Goal: Navigation & Orientation: Find specific page/section

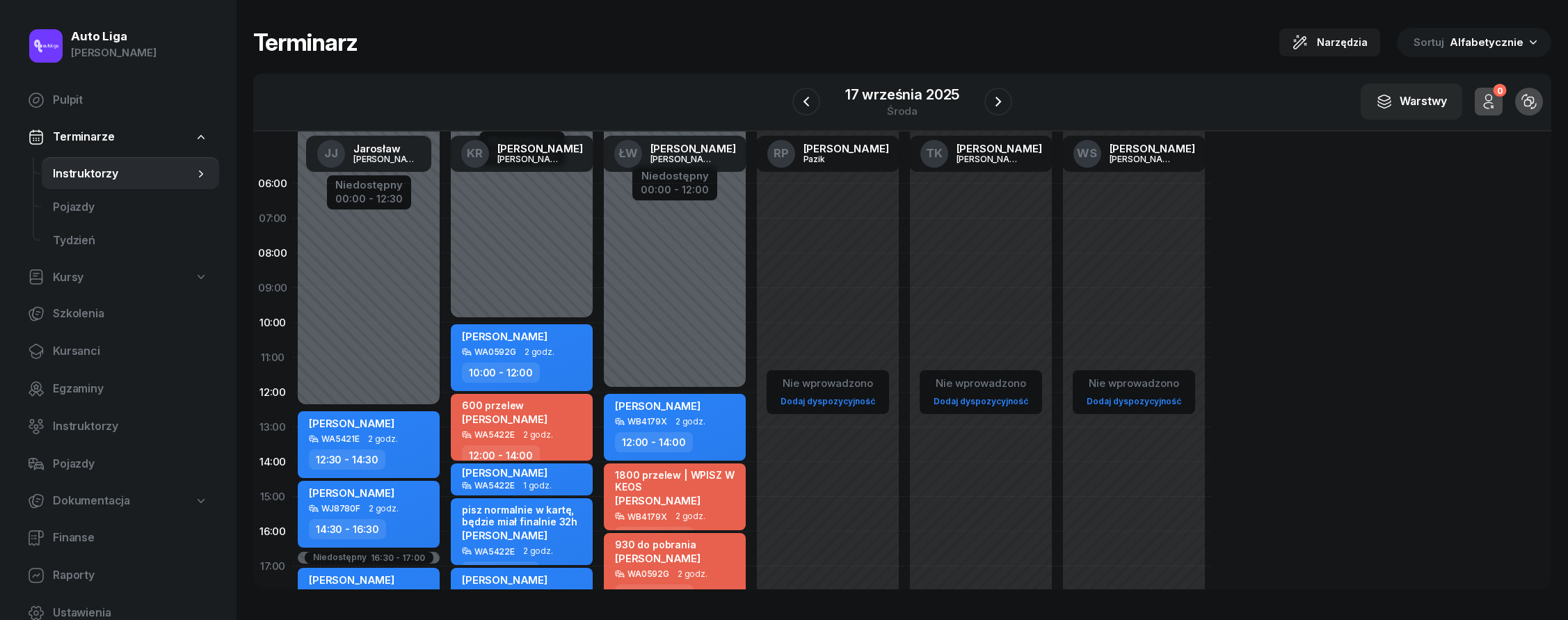
click at [1013, 105] on div "W Wybierz JJ Jarosław Jakubczak KR Katarzyna Rakowska ŁW Łukasz Wołosz RP Rafał…" at bounding box center [902, 103] width 1298 height 58
click at [1005, 104] on icon "button" at bounding box center [998, 102] width 17 height 17
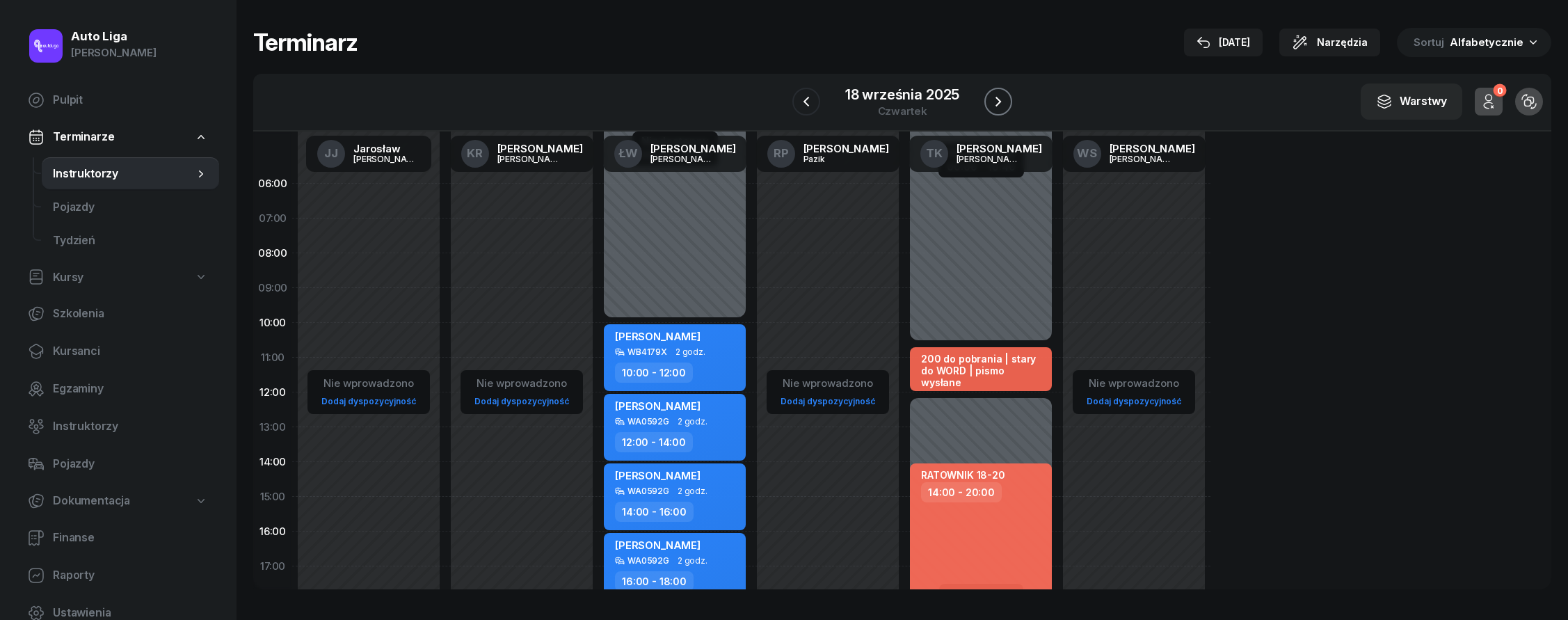
click at [1002, 110] on button "button" at bounding box center [998, 102] width 28 height 28
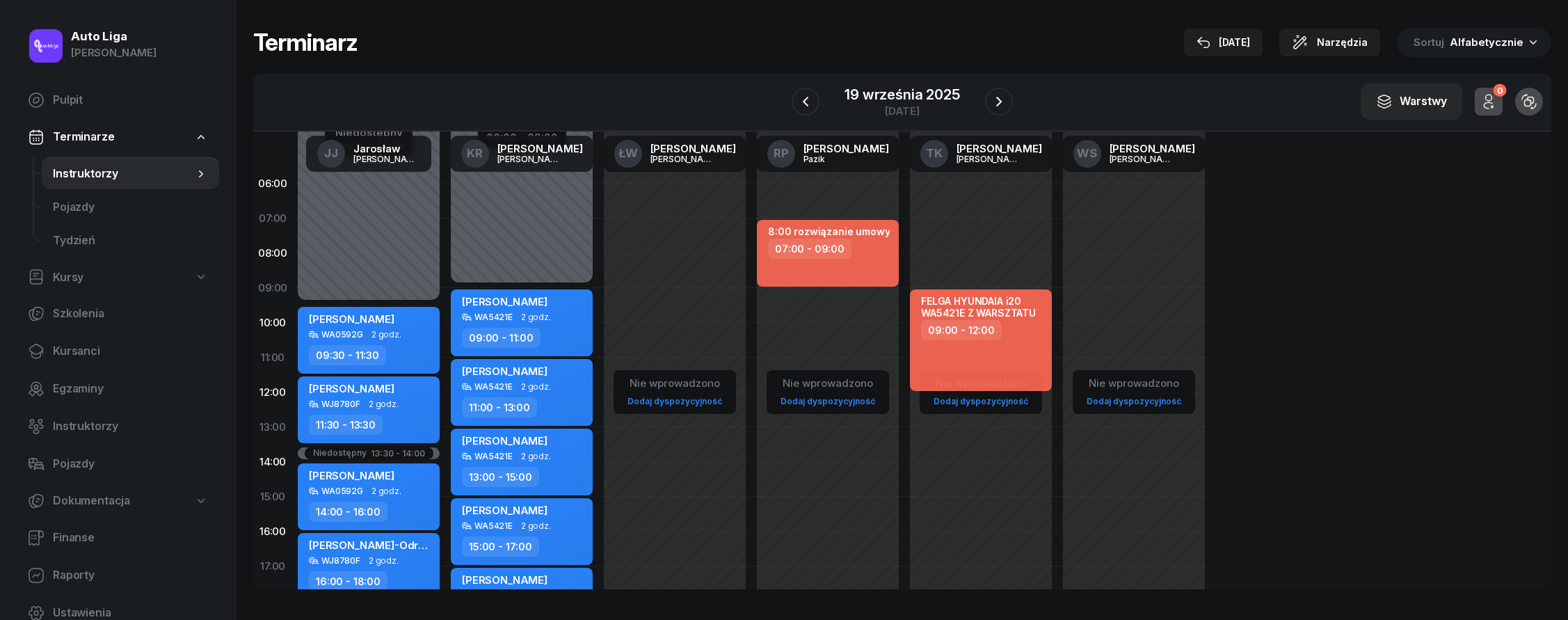
drag, startPoint x: 99, startPoint y: 110, endPoint x: 118, endPoint y: 122, distance: 22.5
click at [99, 110] on link "Pulpit" at bounding box center [118, 101] width 202 height 34
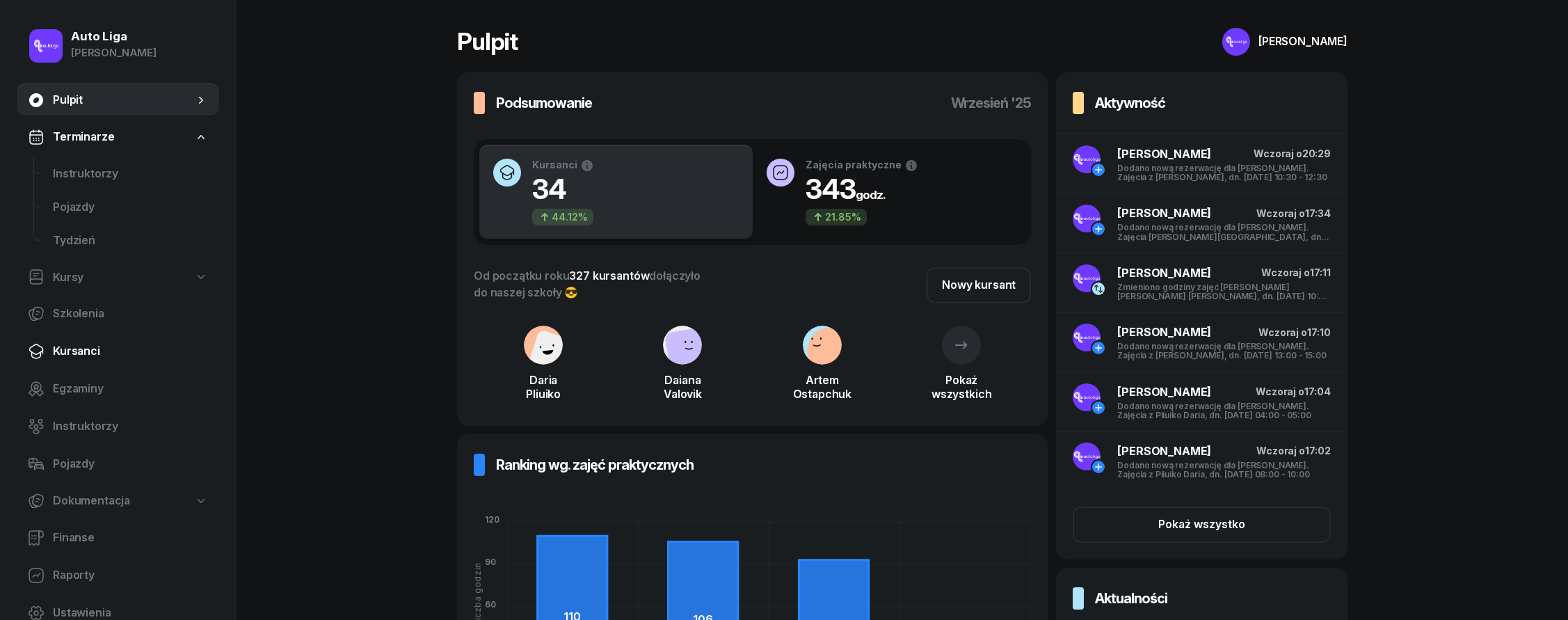
click at [112, 356] on span "Kursanci" at bounding box center [130, 351] width 155 height 18
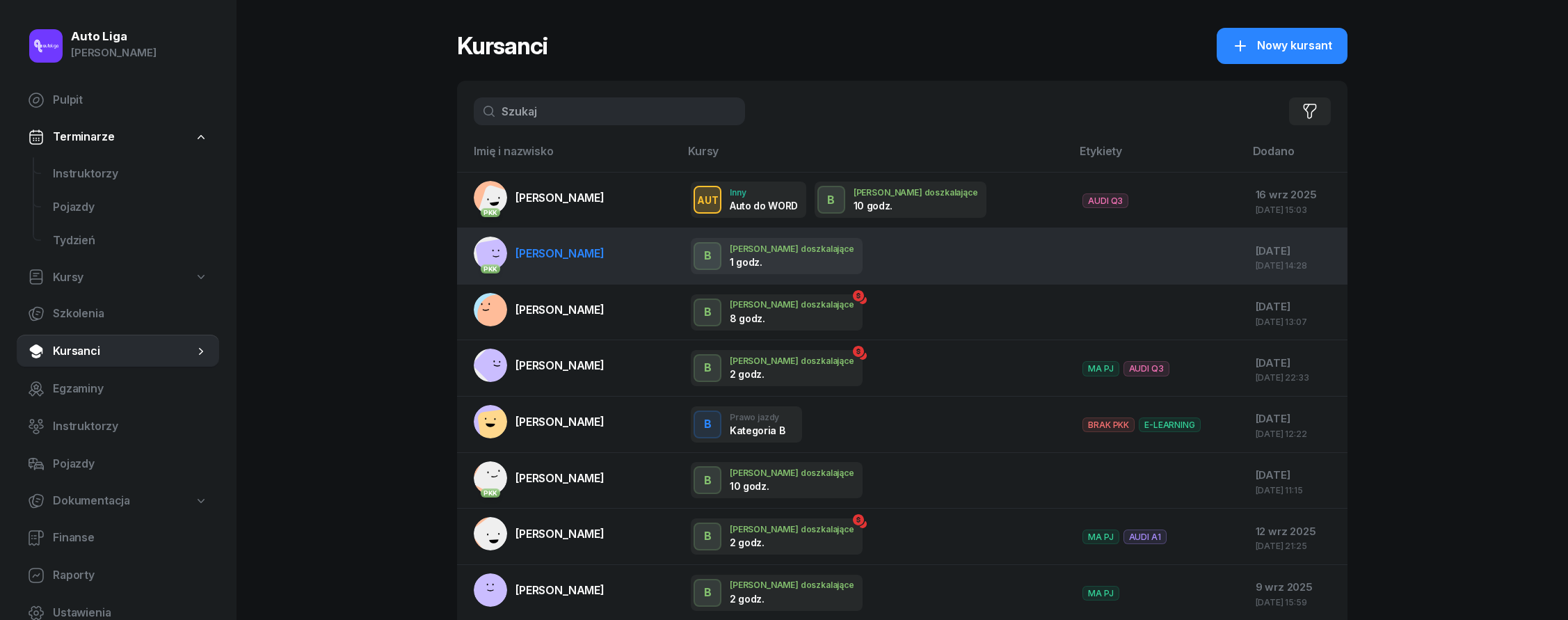
click at [618, 253] on td "PKK Daiana Valovik" at bounding box center [568, 256] width 223 height 57
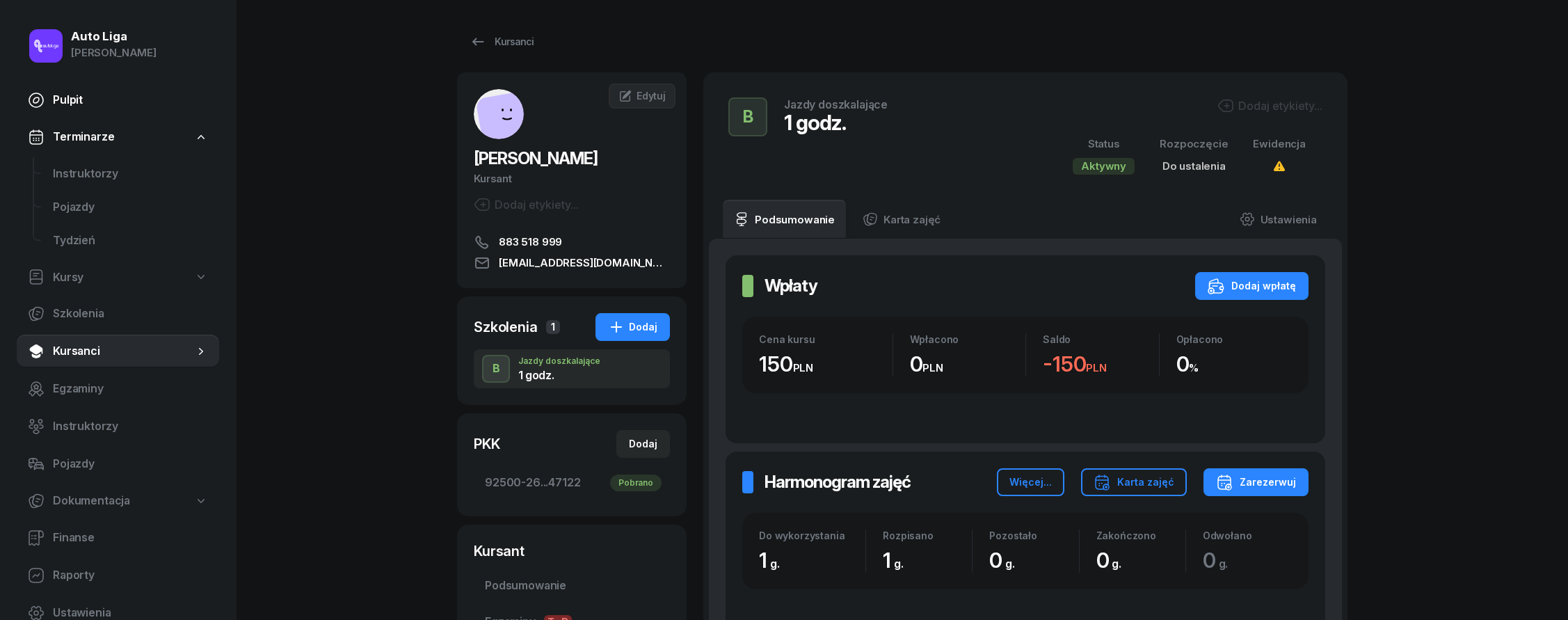
click at [95, 94] on span "Pulpit" at bounding box center [130, 101] width 155 height 18
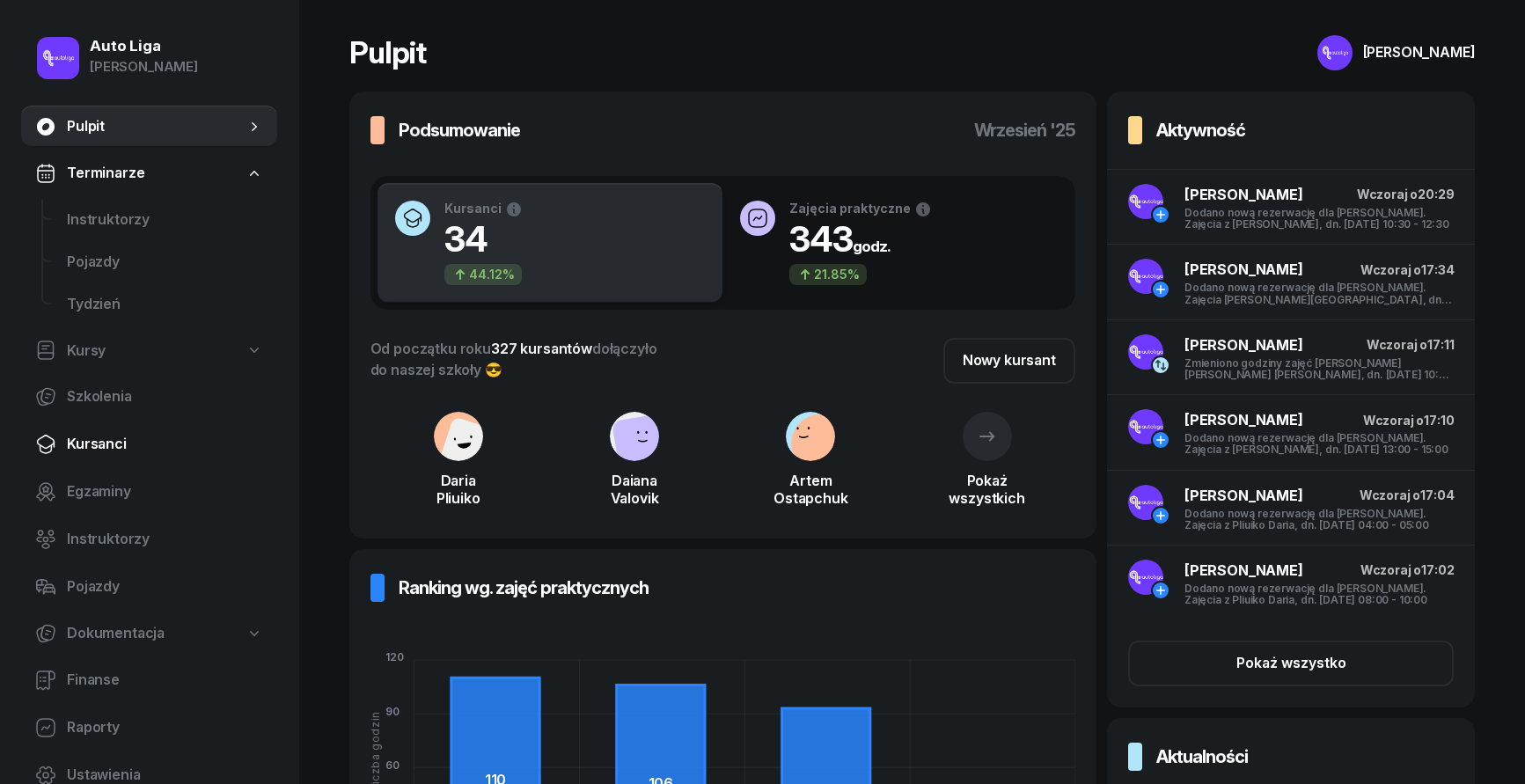
click at [112, 441] on span "Kursanci" at bounding box center [165, 444] width 196 height 23
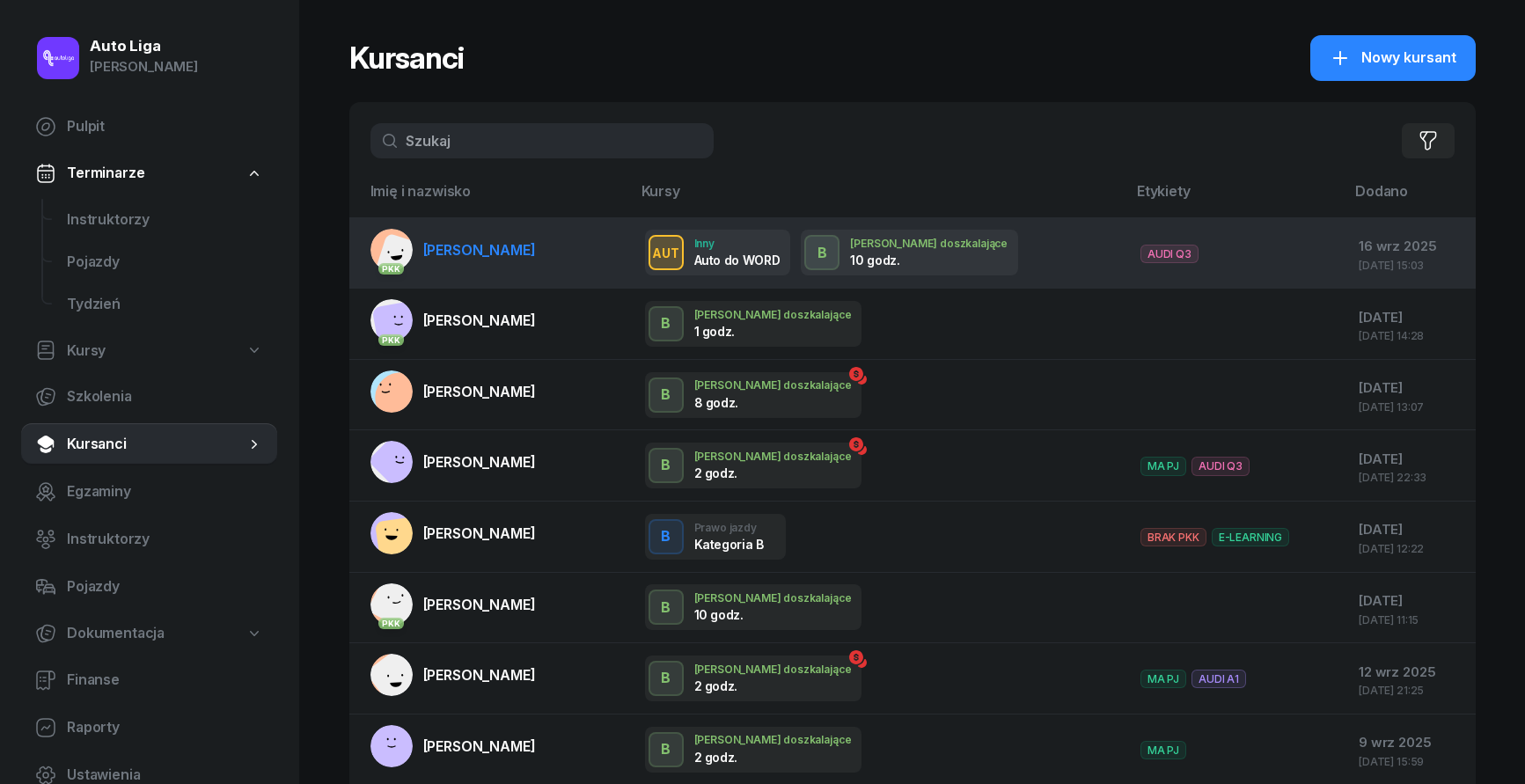
click at [479, 256] on span "[PERSON_NAME]" at bounding box center [479, 250] width 113 height 18
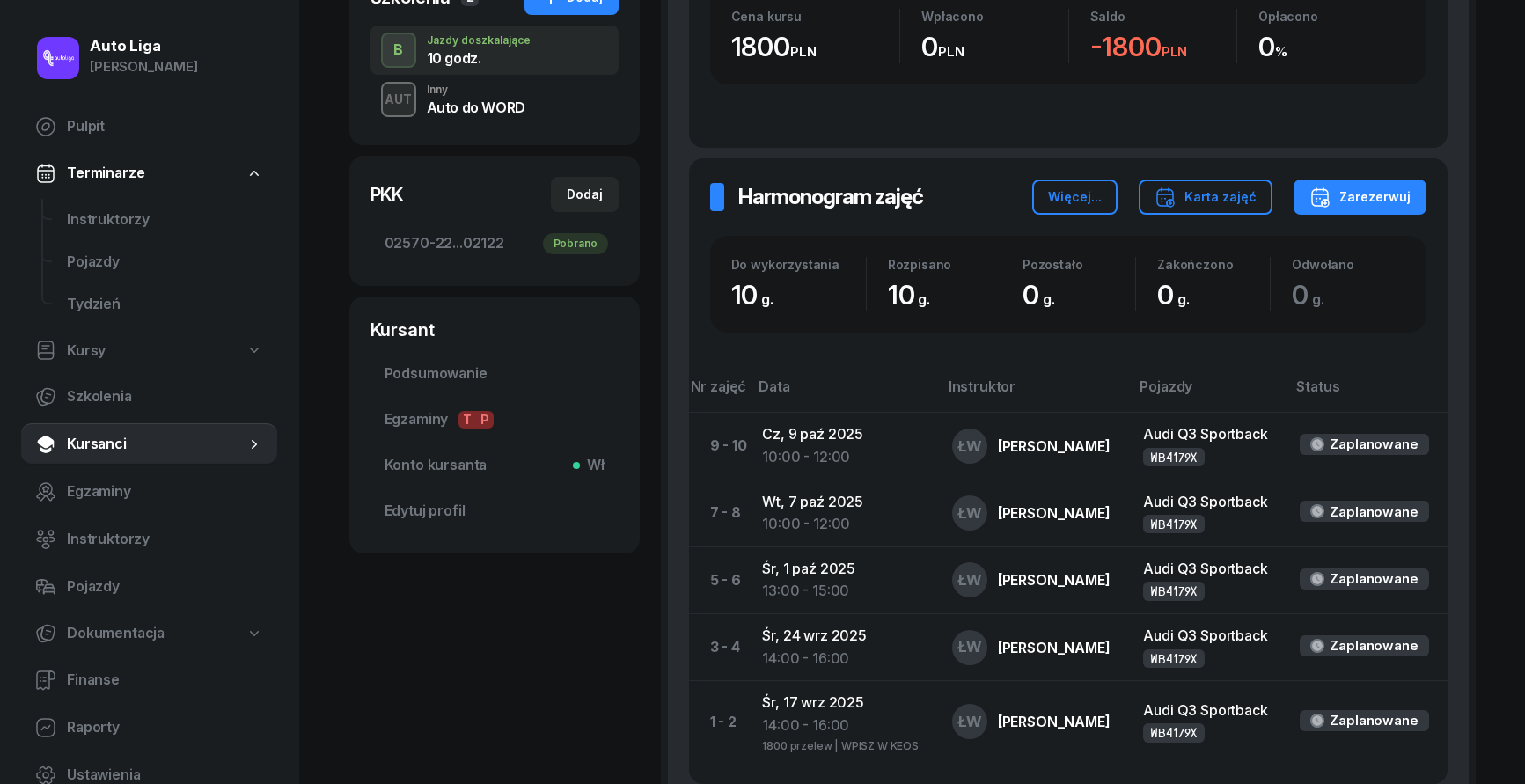
scroll to position [469, 0]
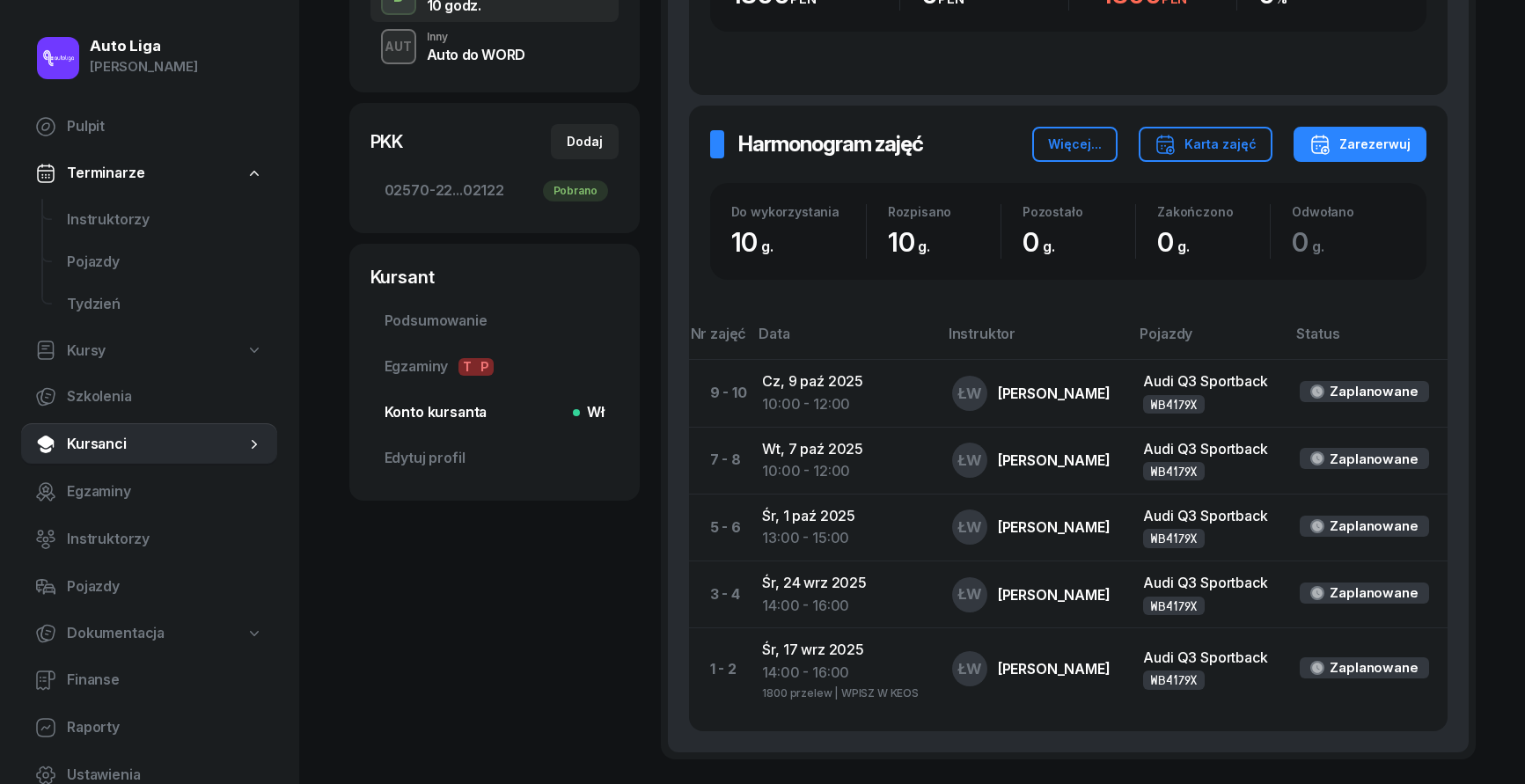
click at [488, 404] on span "Konto kursanta Wł" at bounding box center [494, 413] width 220 height 23
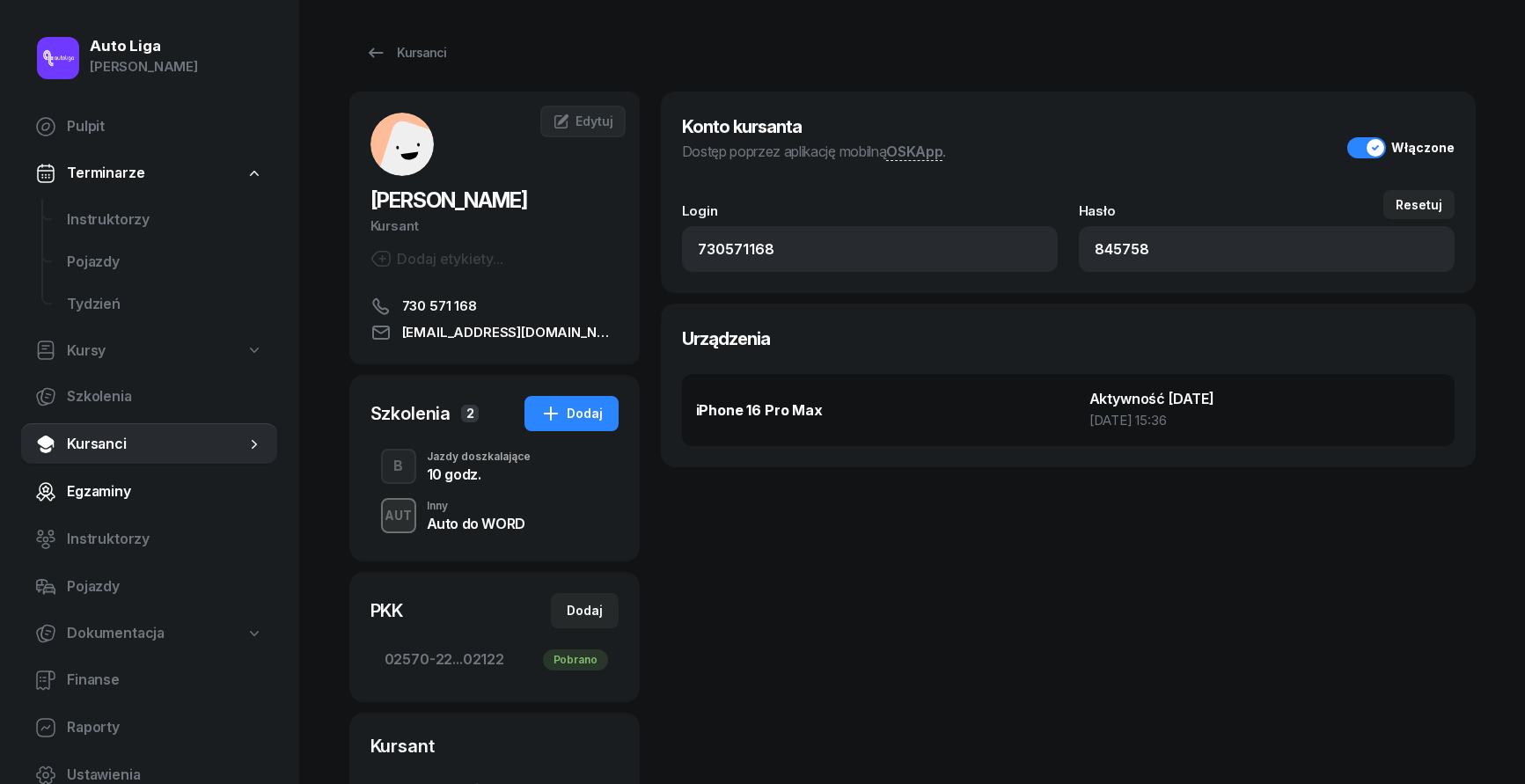
click at [130, 502] on span "Egzaminy" at bounding box center [165, 492] width 196 height 23
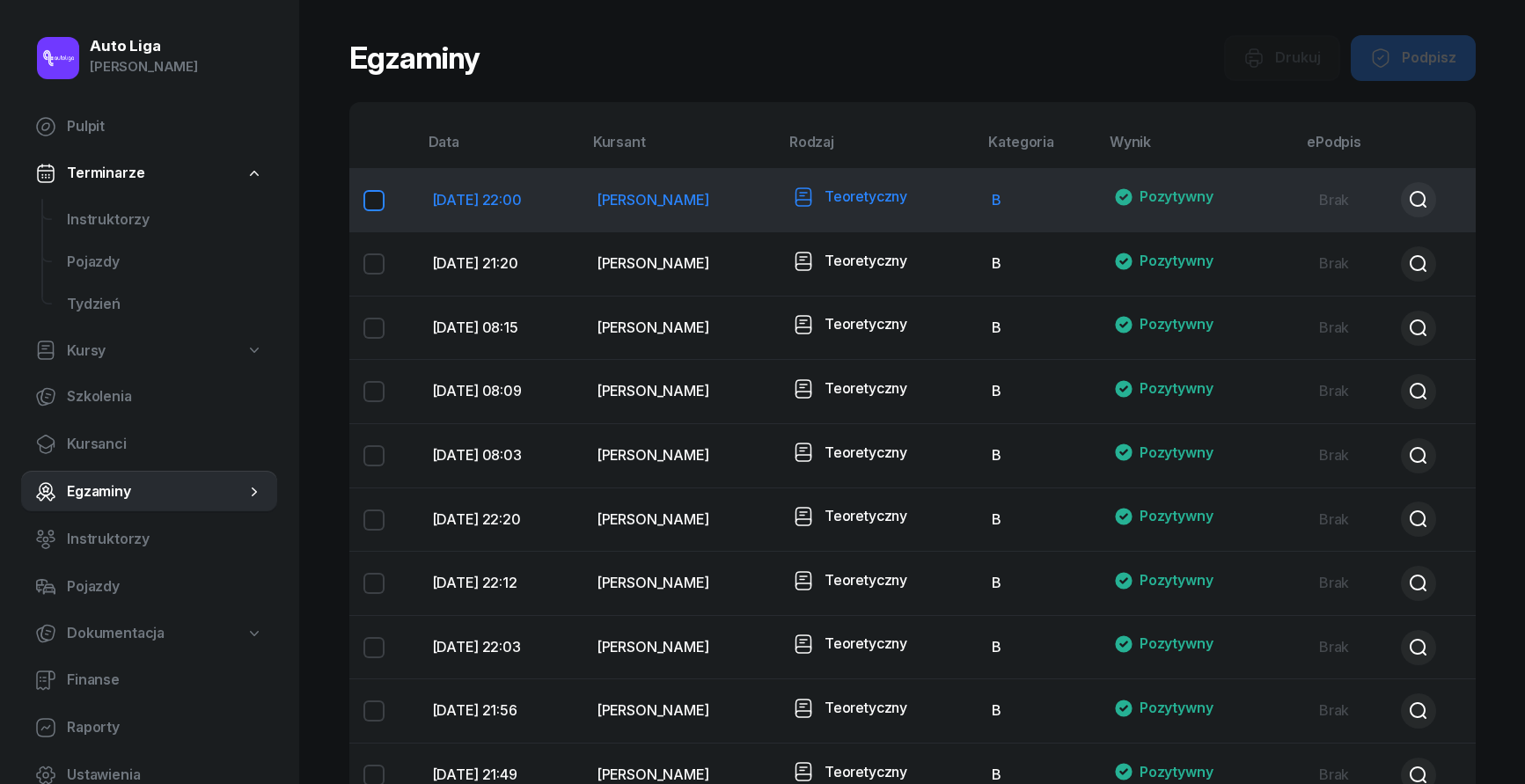
click at [695, 201] on span "[PERSON_NAME]" at bounding box center [653, 200] width 113 height 18
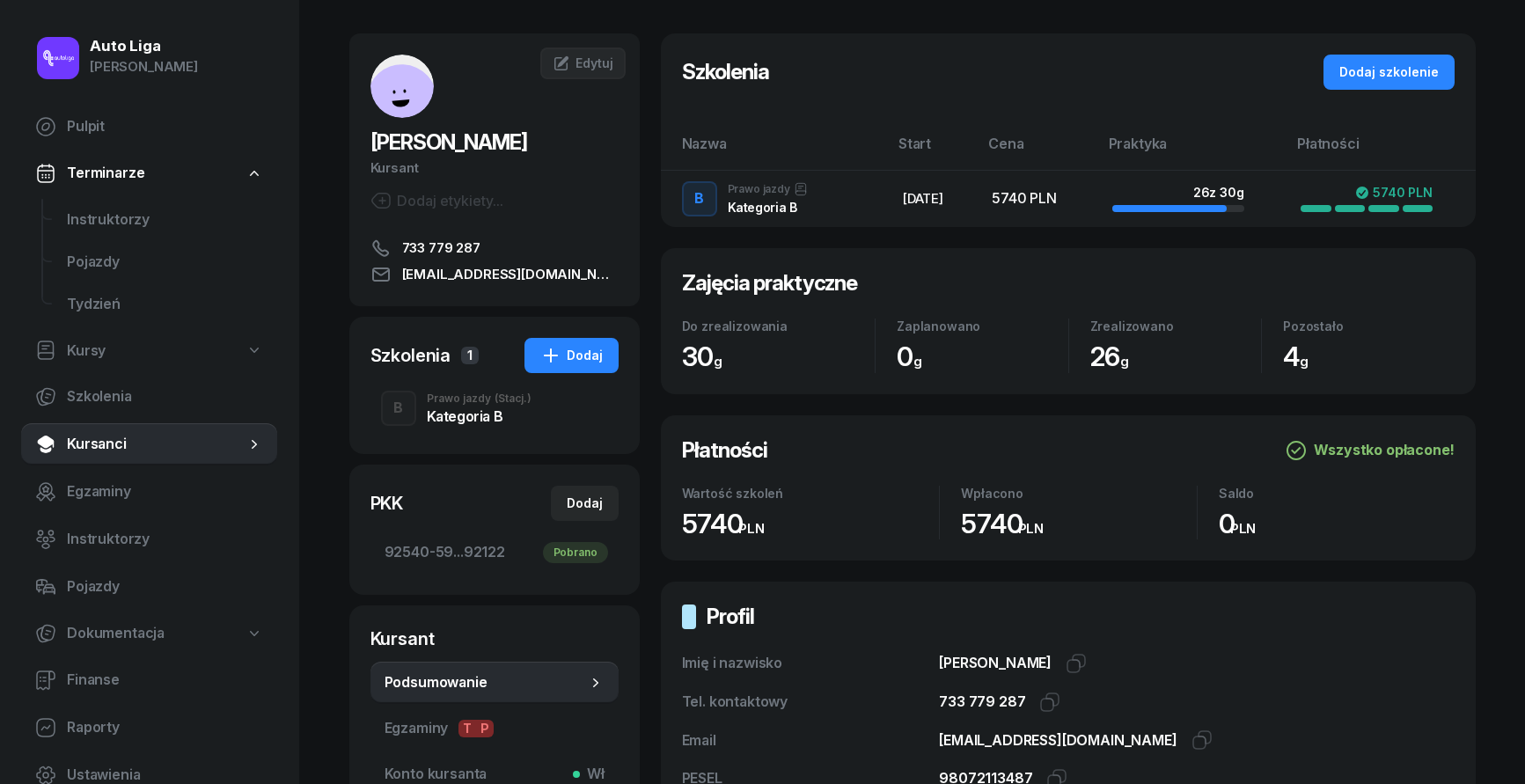
scroll to position [290, 0]
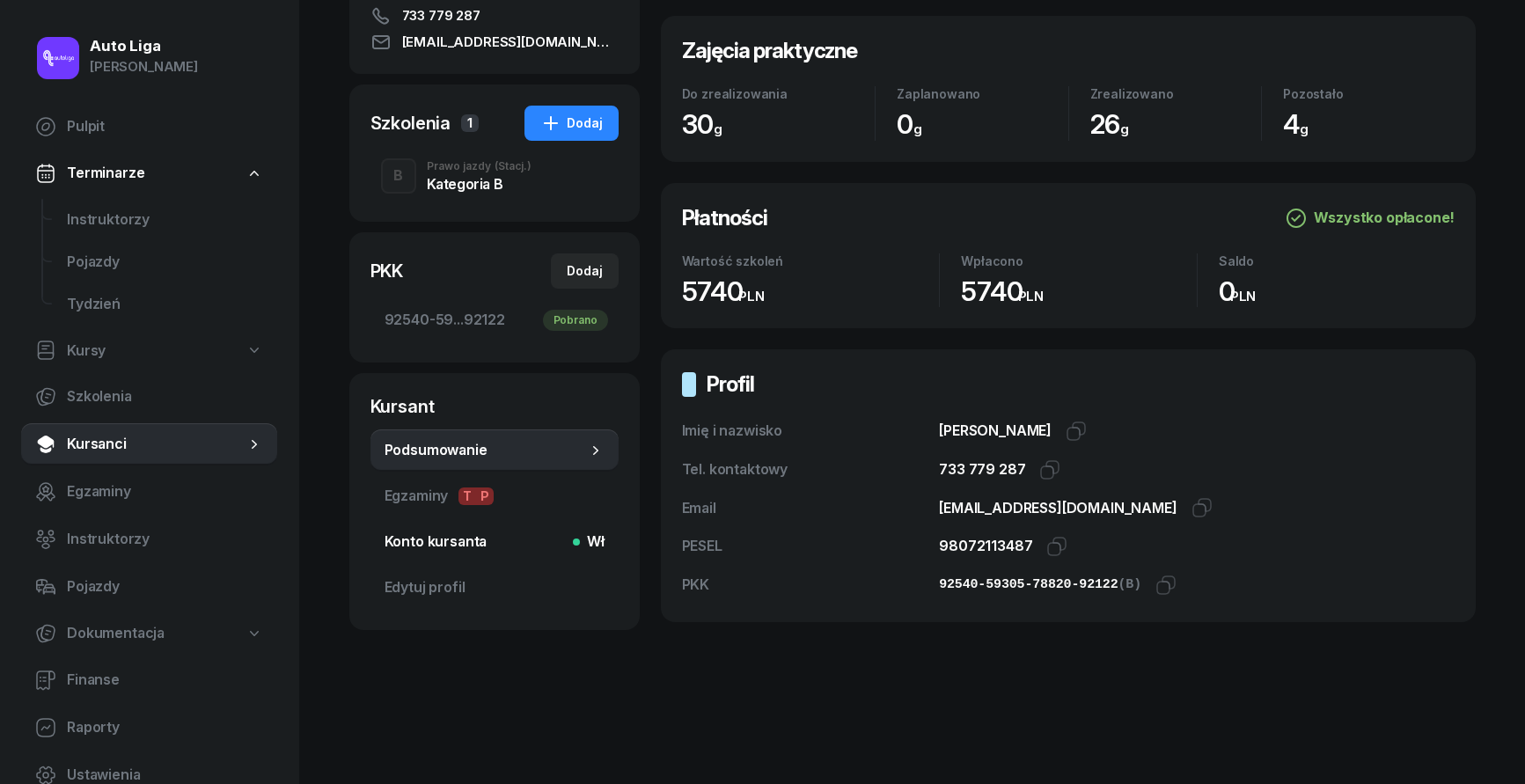
click at [516, 550] on span "Konto kursanta Wł" at bounding box center [494, 542] width 220 height 23
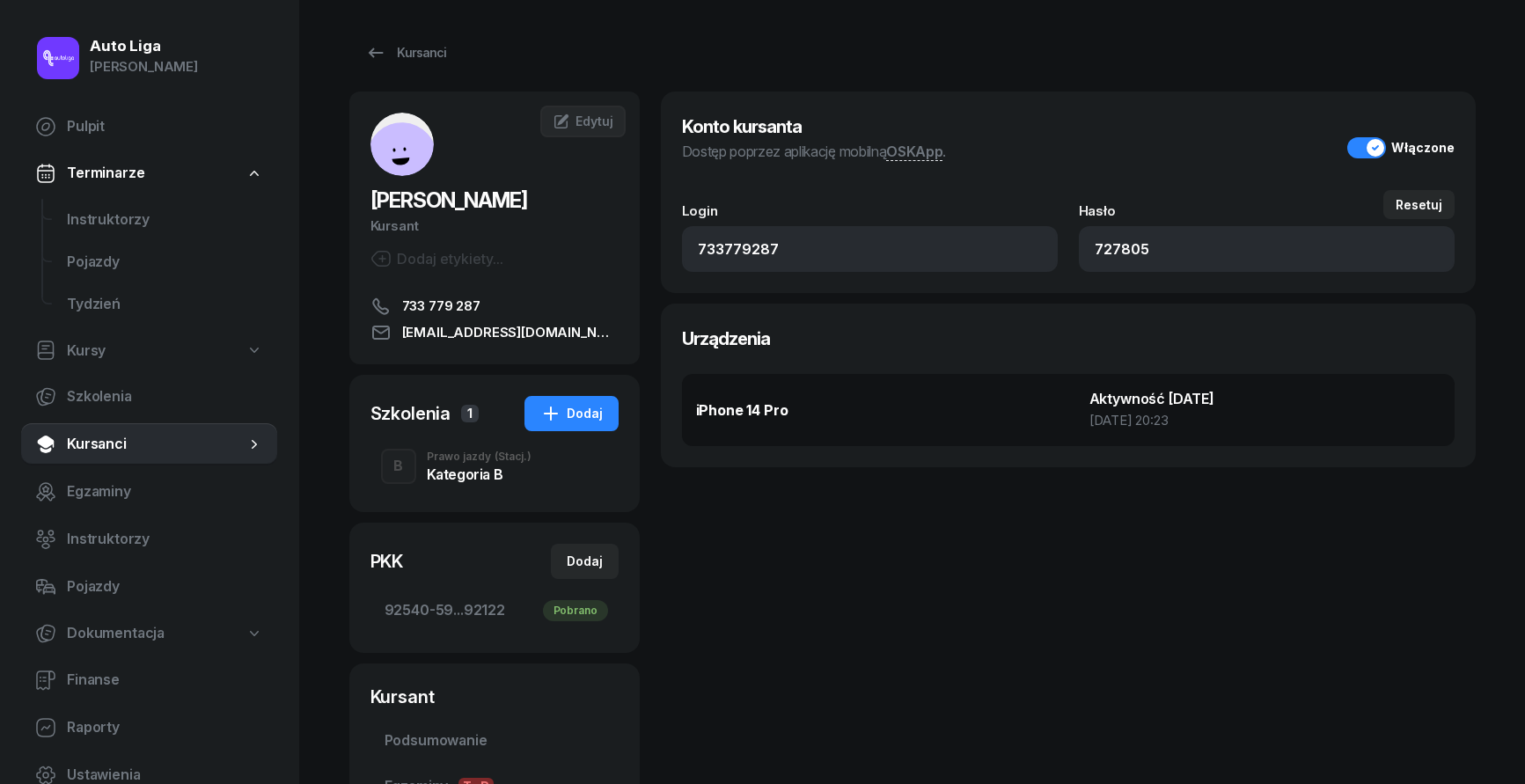
click at [141, 185] on link "Terminarze" at bounding box center [149, 173] width 256 height 41
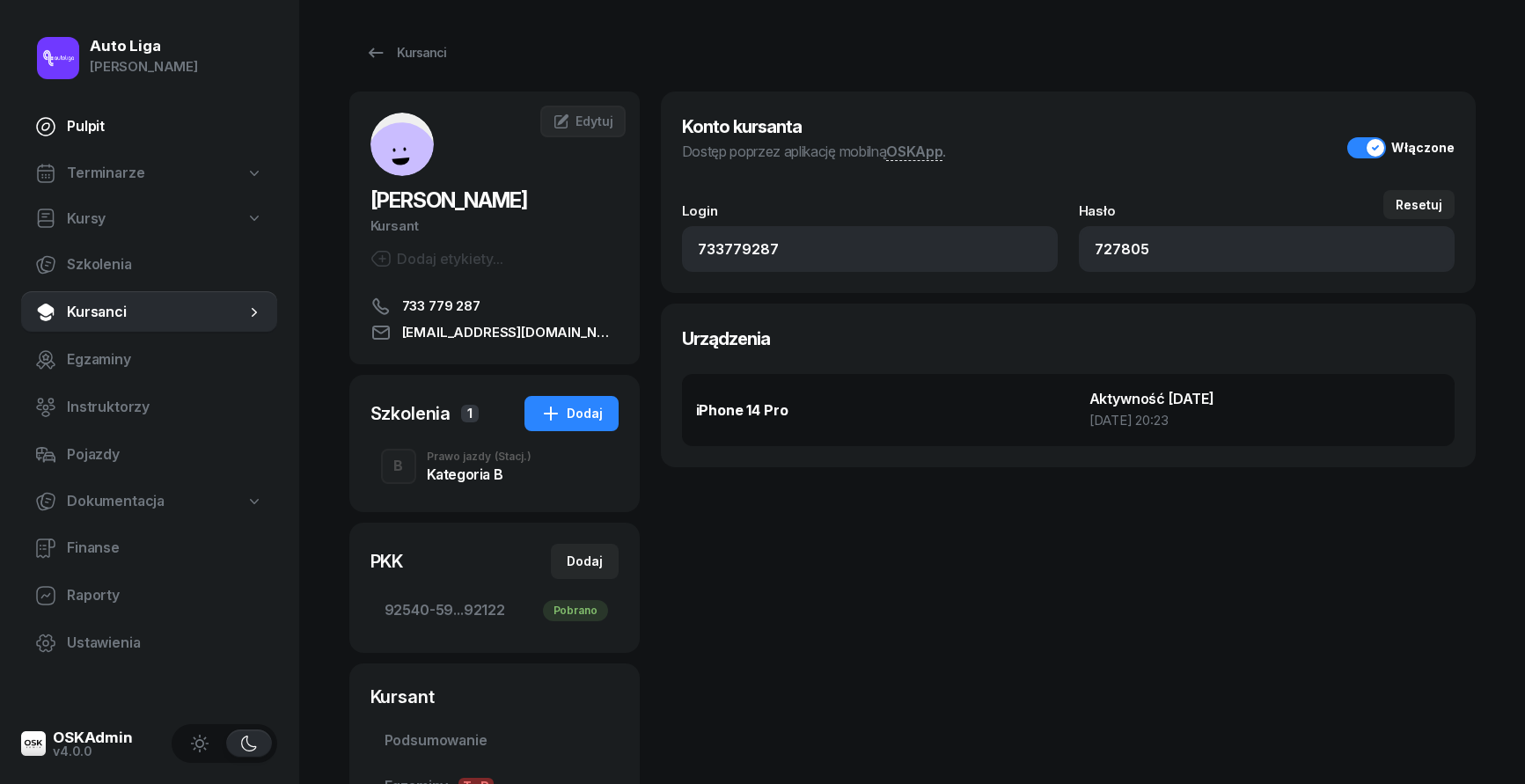
click at [114, 115] on link "Pulpit" at bounding box center [149, 127] width 256 height 42
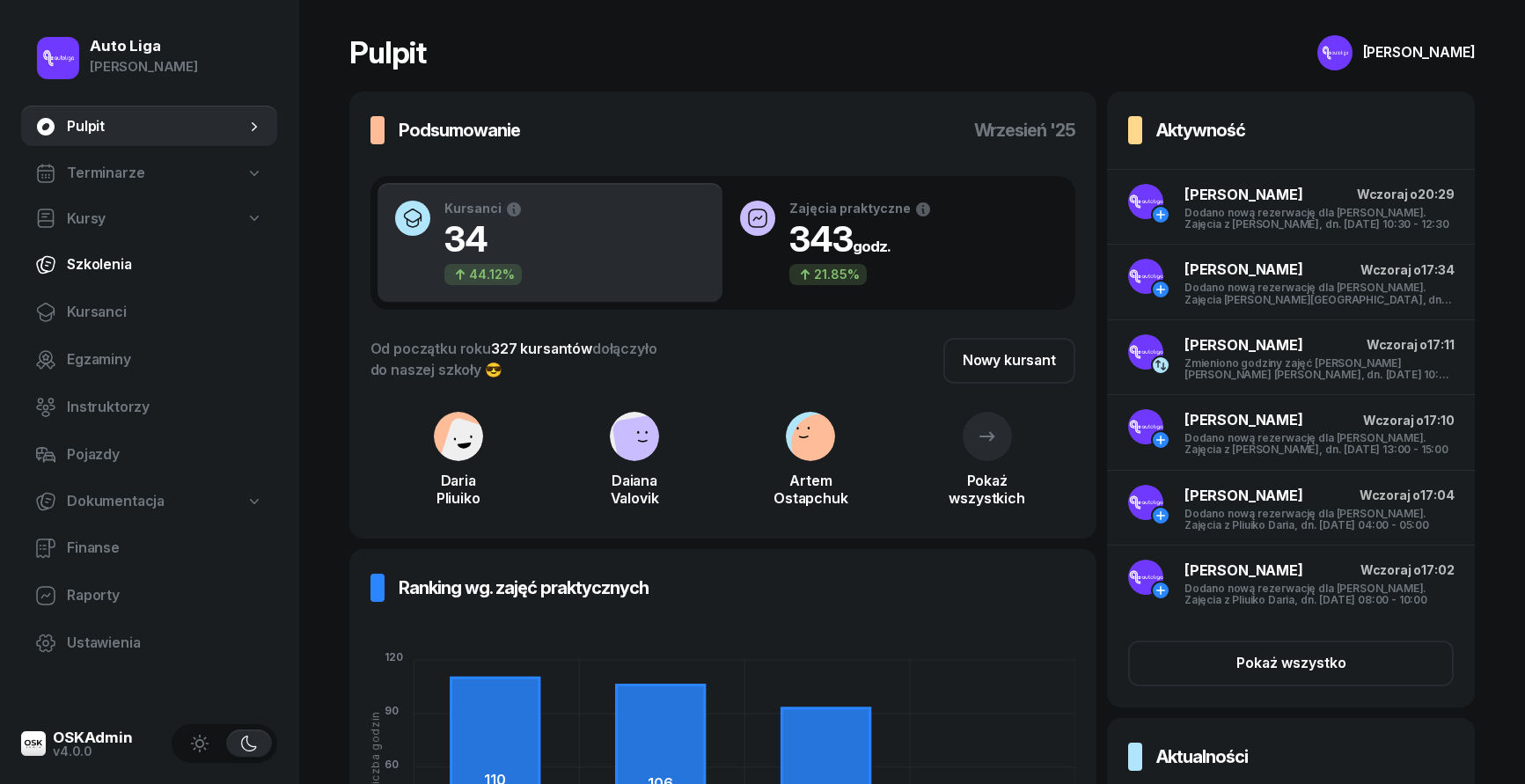
click at [142, 277] on link "Szkolenia" at bounding box center [149, 265] width 256 height 42
select select "createdAt-desc"
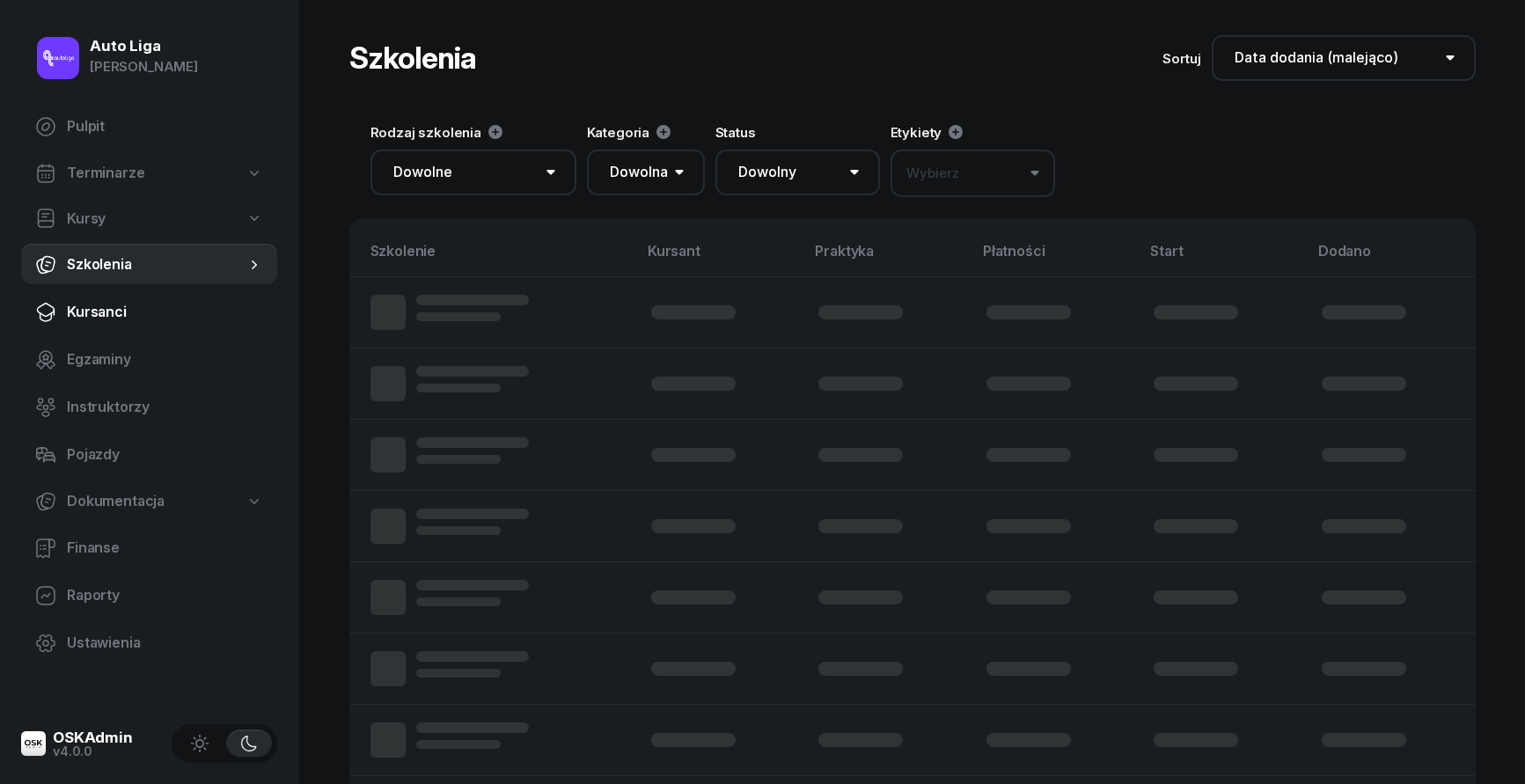
click at [144, 316] on span "Kursanci" at bounding box center [165, 313] width 196 height 23
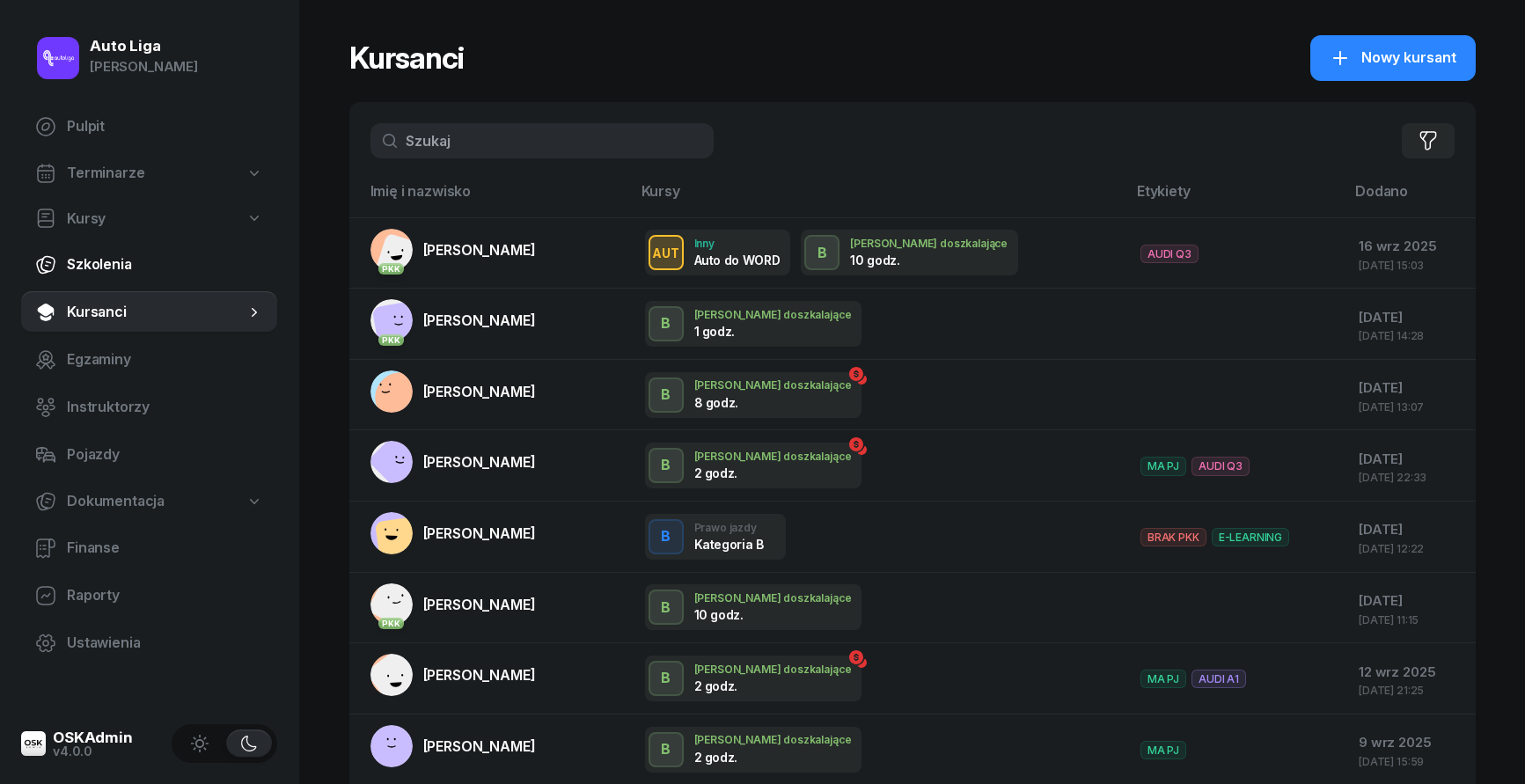
click at [165, 260] on span "Szkolenia" at bounding box center [165, 265] width 196 height 23
select select "createdAt-desc"
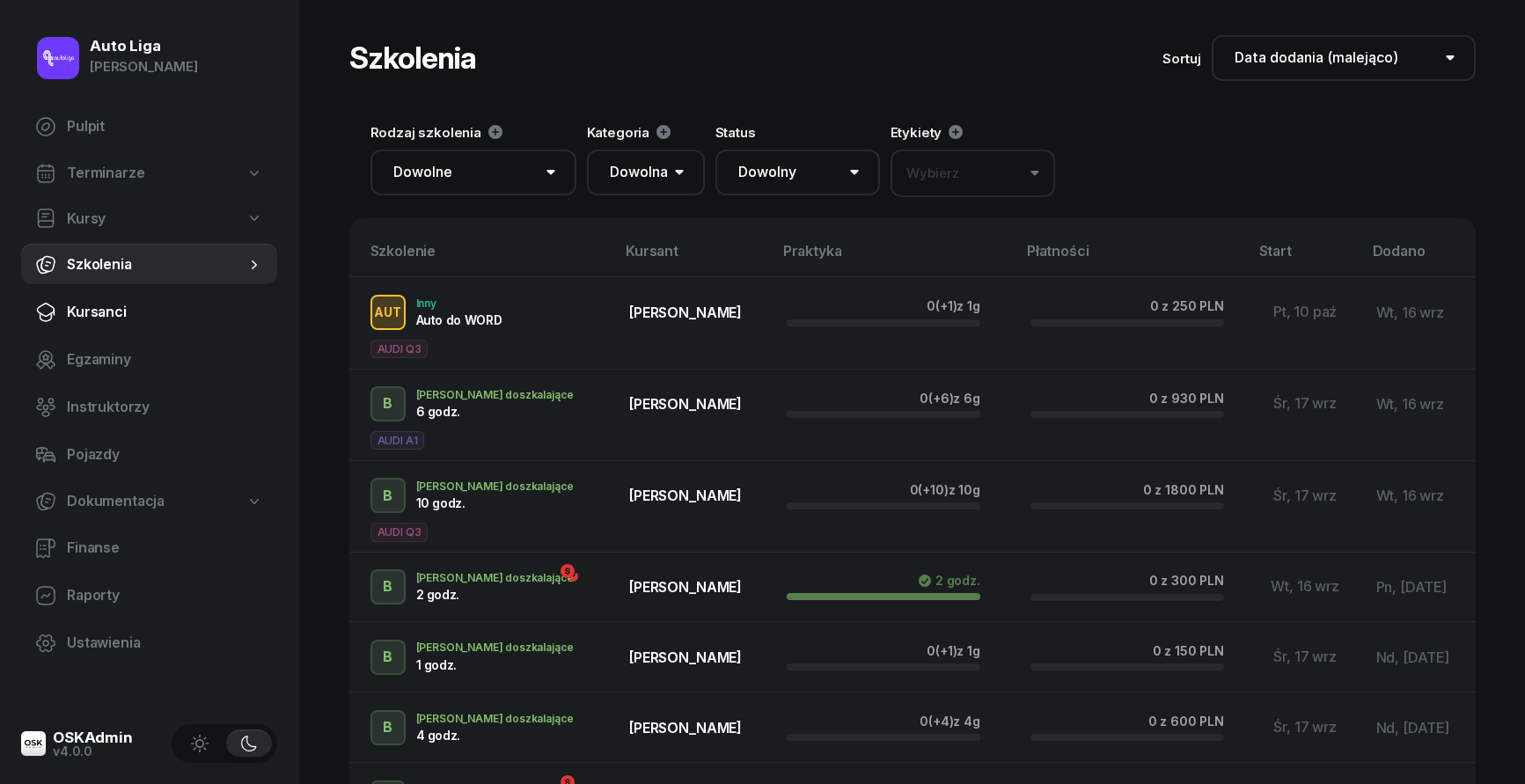
click at [155, 325] on link "Kursanci" at bounding box center [149, 313] width 256 height 42
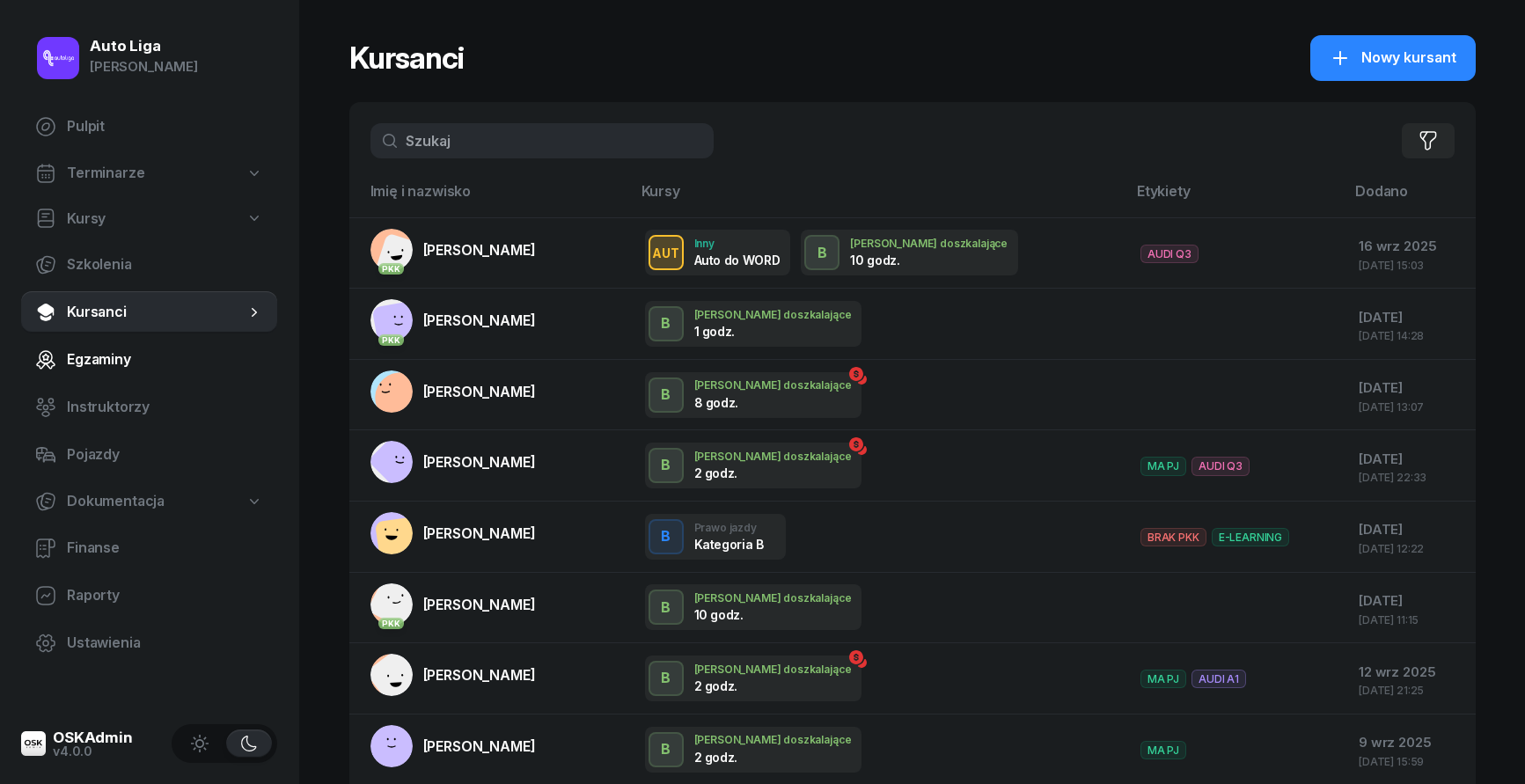
click at [167, 375] on link "Egzaminy" at bounding box center [149, 360] width 256 height 42
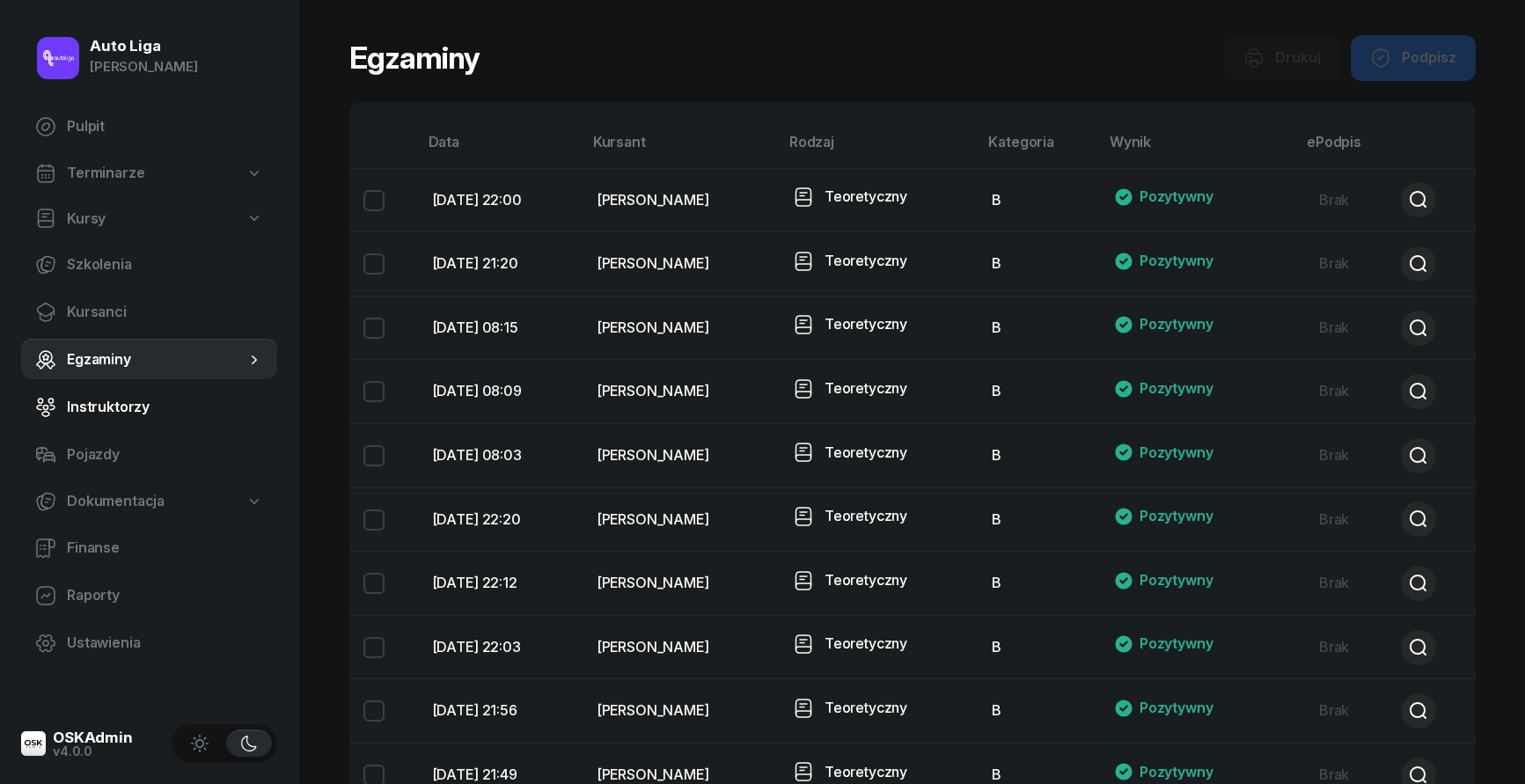
click at [176, 413] on span "Instruktorzy" at bounding box center [165, 408] width 196 height 23
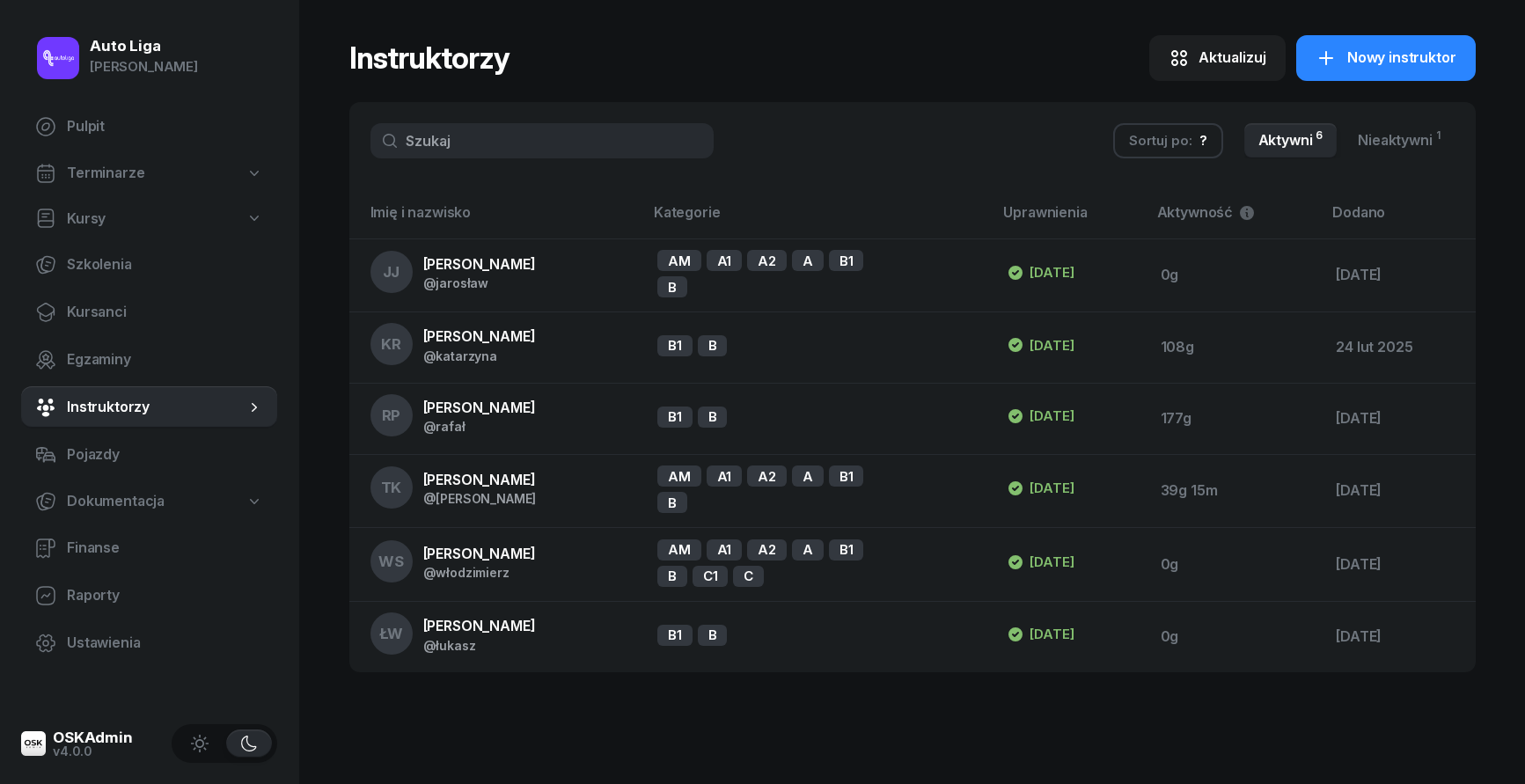
click at [180, 506] on link "Dokumentacja" at bounding box center [149, 501] width 256 height 41
click at [142, 553] on span "Książki ewidencji" at bounding box center [165, 548] width 196 height 23
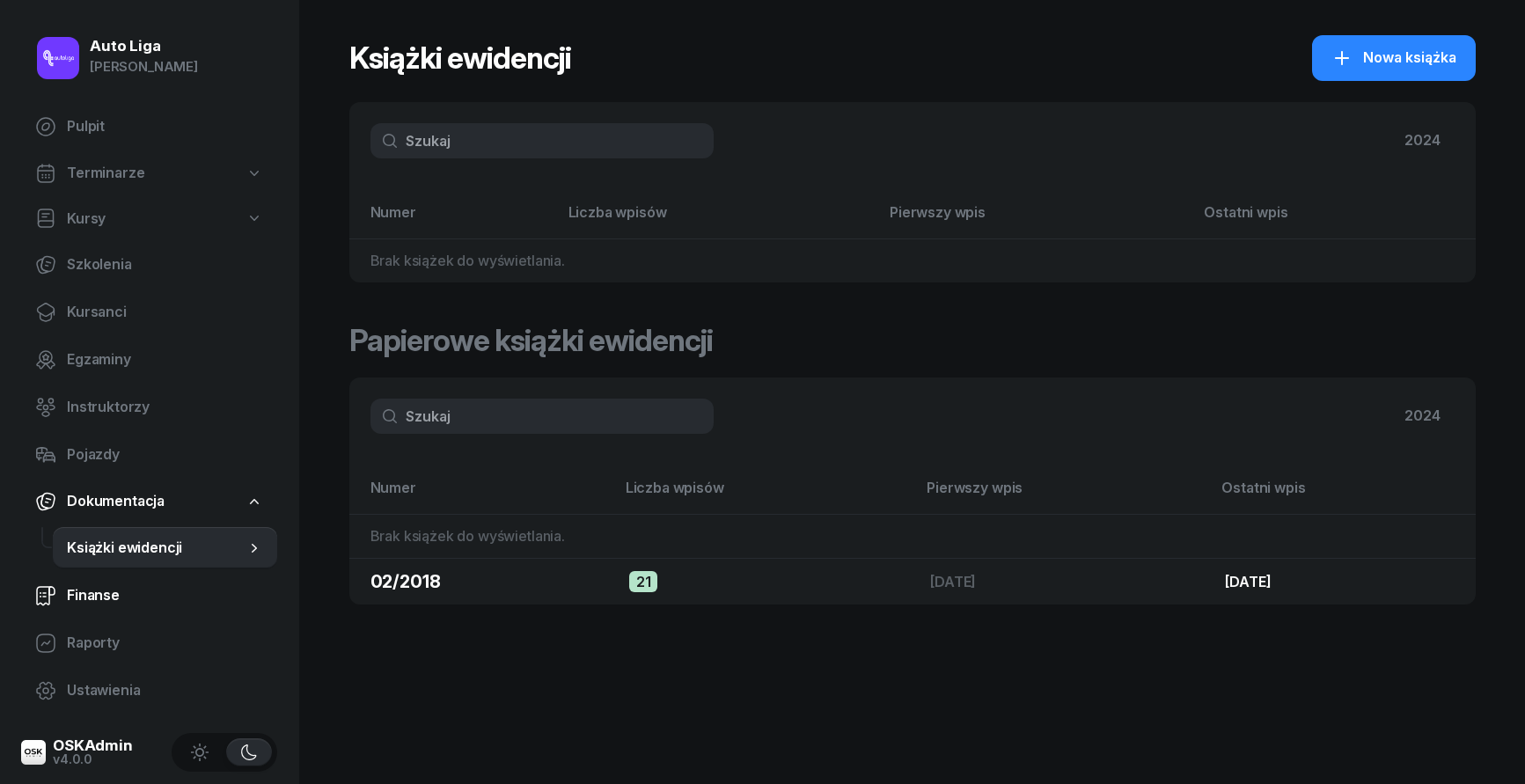
click at [120, 602] on span "Finanse" at bounding box center [165, 596] width 196 height 23
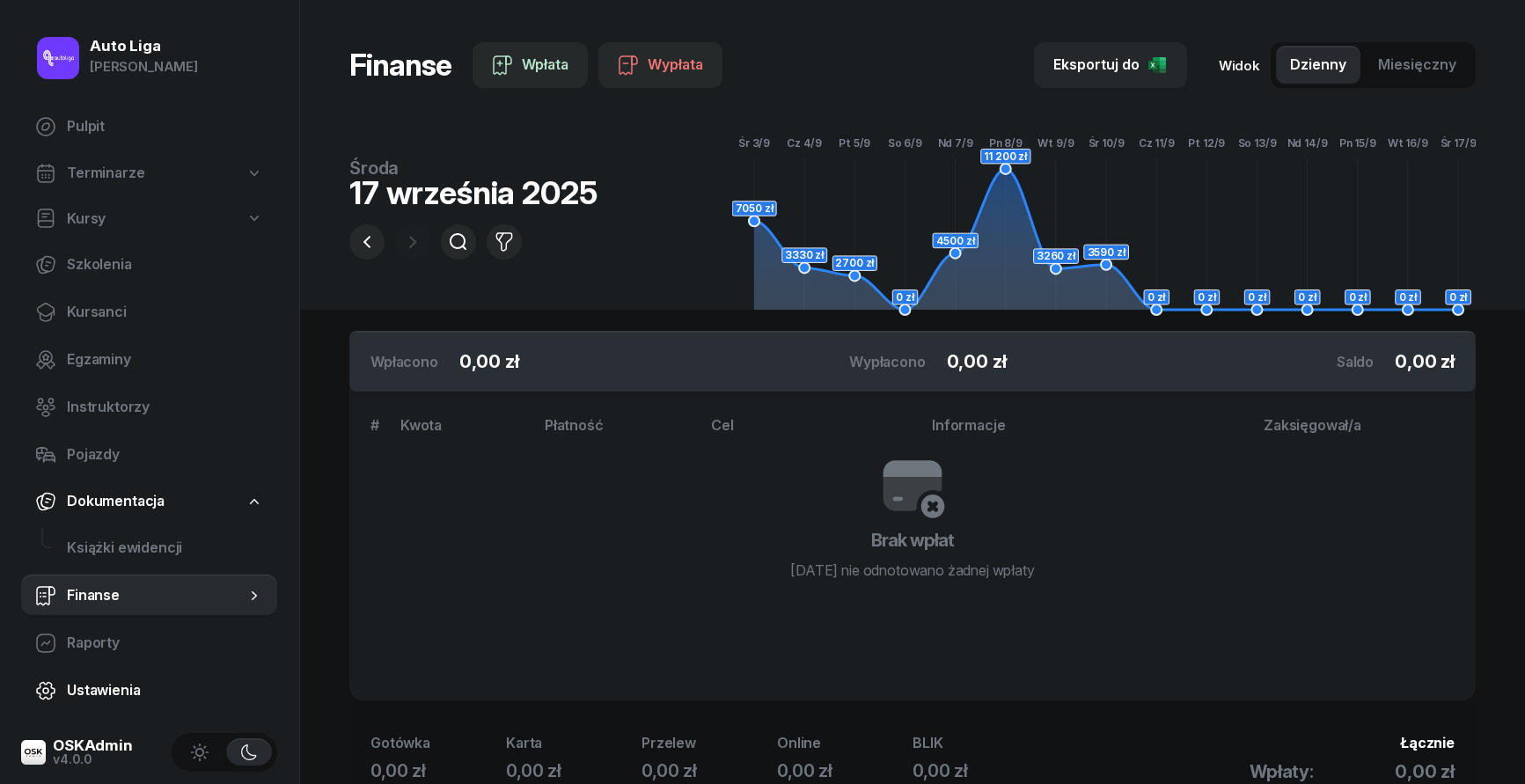
click at [124, 670] on link "Ustawienia" at bounding box center [149, 691] width 256 height 42
select select "06:00"
select select "22:00"
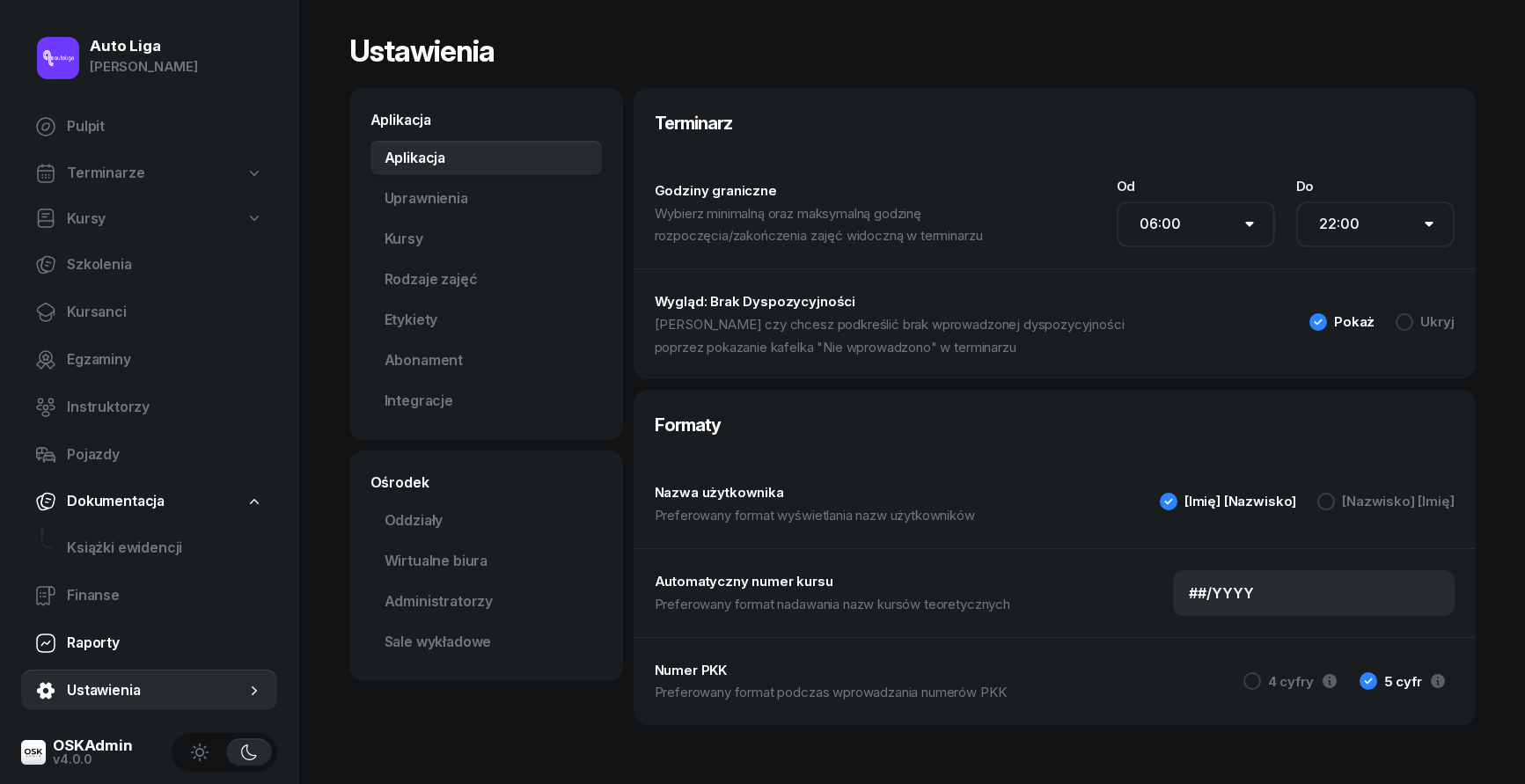
click at [92, 648] on span "Raporty" at bounding box center [165, 644] width 196 height 23
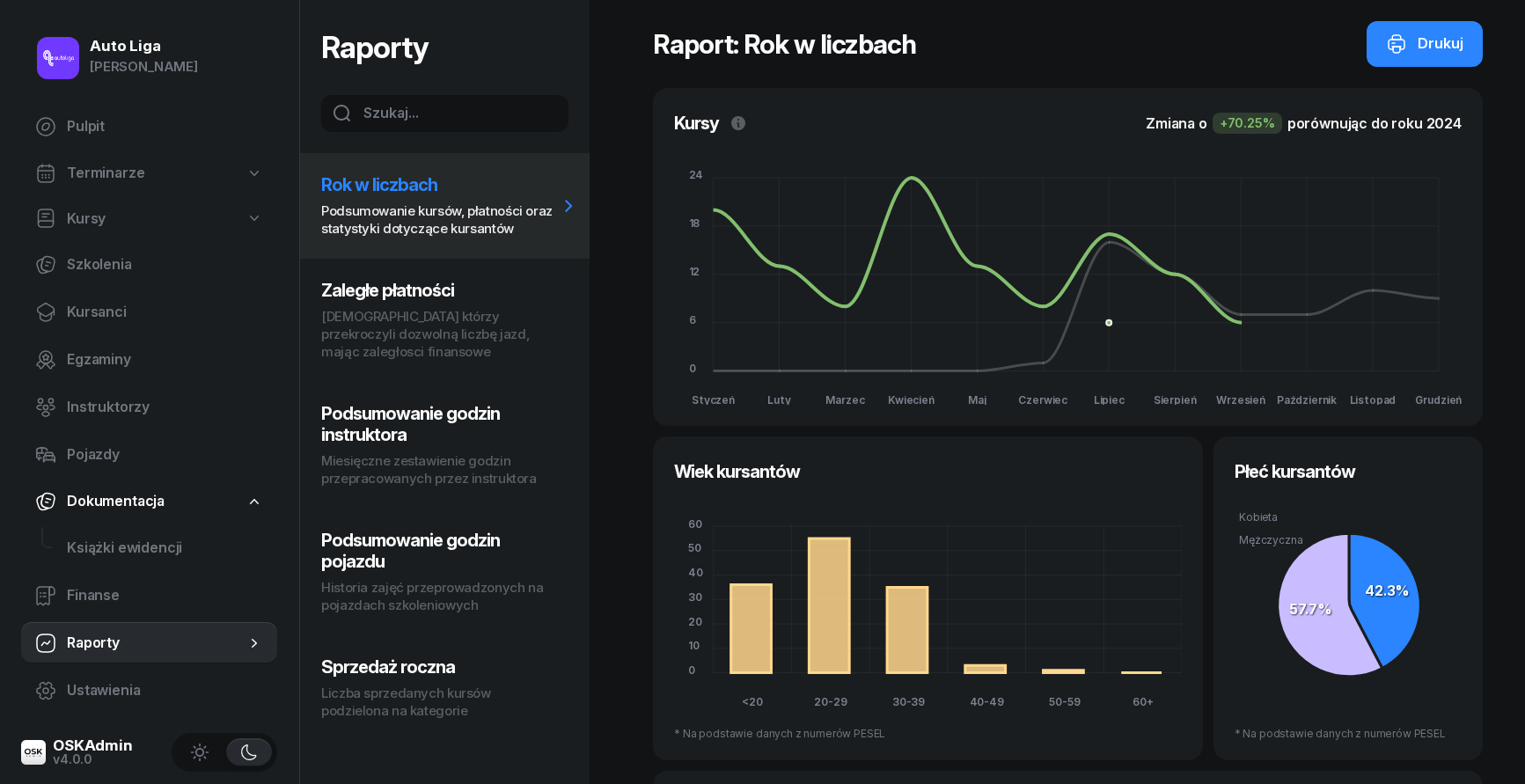
click at [421, 299] on h3 "Zaległe płatności" at bounding box center [440, 290] width 237 height 21
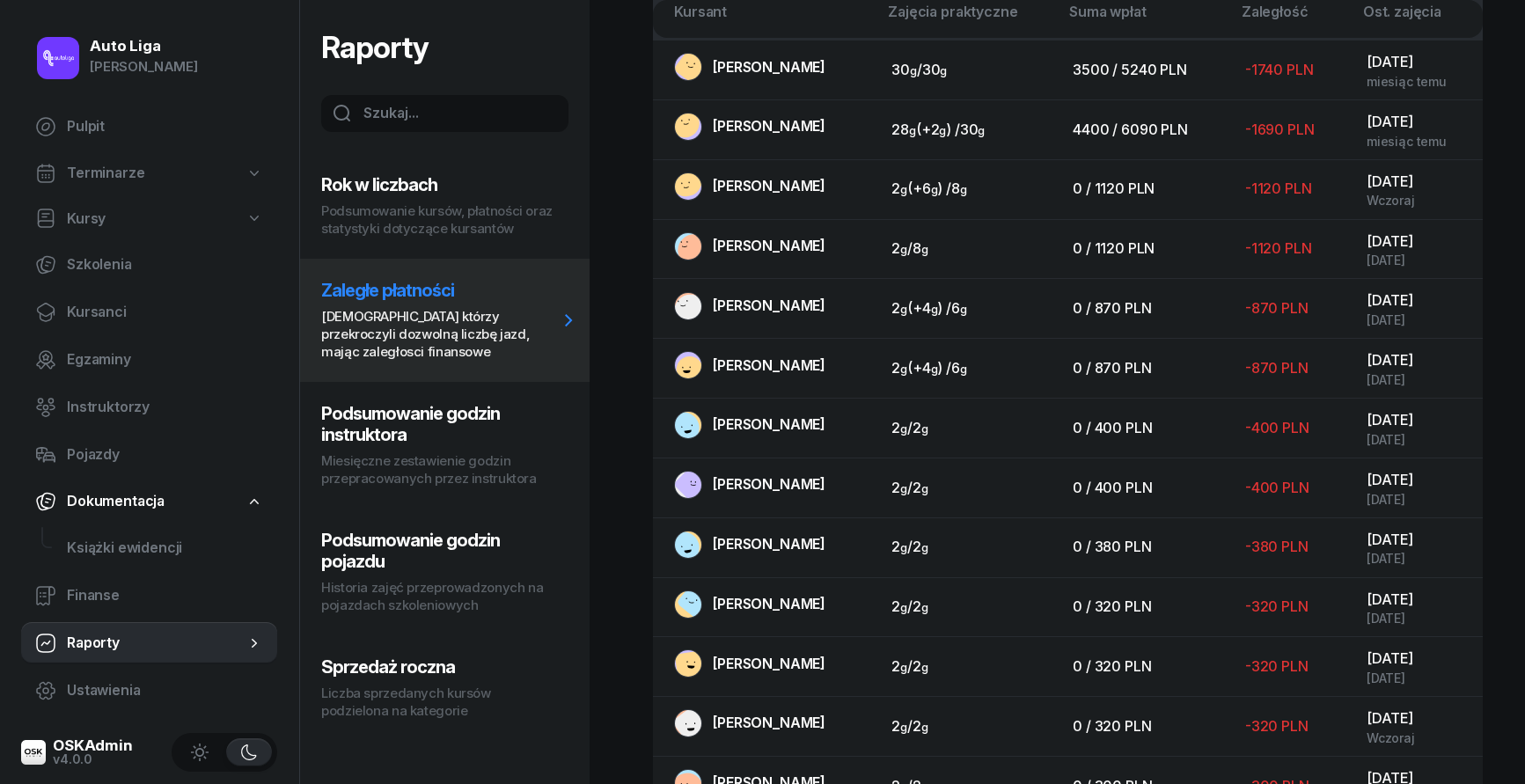
scroll to position [510, 0]
